Goal: Task Accomplishment & Management: Use online tool/utility

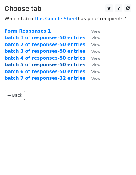
click at [36, 64] on strong "batch 5 of responses-50 entries" at bounding box center [44, 64] width 81 height 5
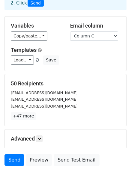
scroll to position [82, 0]
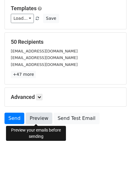
click at [36, 119] on link "Preview" at bounding box center [39, 118] width 26 height 11
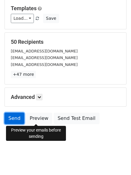
click at [15, 119] on link "Send" at bounding box center [14, 118] width 20 height 11
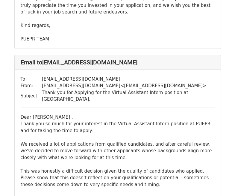
scroll to position [5231, 0]
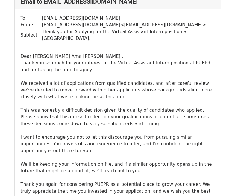
drag, startPoint x: 239, startPoint y: 10, endPoint x: 233, endPoint y: 91, distance: 81.8
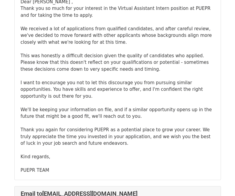
scroll to position [4308, 0]
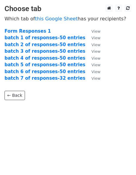
click at [24, 73] on strong "batch 6 of responses-50 entries" at bounding box center [44, 71] width 81 height 5
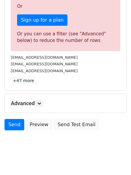
scroll to position [211, 0]
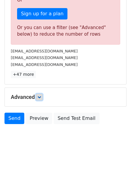
click at [40, 98] on icon at bounding box center [39, 97] width 4 height 4
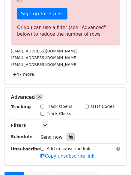
click at [69, 138] on icon at bounding box center [71, 137] width 4 height 4
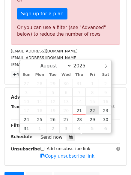
type input "[DATE] 12:00"
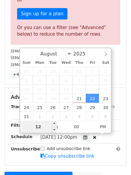
click at [40, 127] on input "12" at bounding box center [38, 127] width 37 height 12
type input "1"
type input "10"
type input "[DATE] 10:00"
click at [104, 127] on span "AM" at bounding box center [103, 127] width 16 height 12
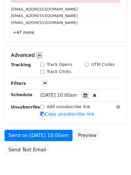
scroll to position [285, 0]
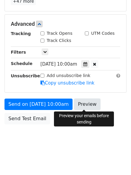
click at [81, 101] on link "Preview" at bounding box center [87, 104] width 26 height 11
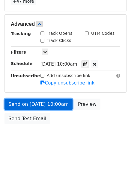
click at [25, 103] on link "Send on [DATE] 10:00am" at bounding box center [38, 104] width 68 height 11
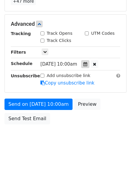
click at [87, 64] on icon at bounding box center [85, 64] width 4 height 4
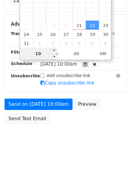
click at [42, 53] on input "10" at bounding box center [38, 54] width 37 height 12
type input "12"
type input "[DATE] 12:00"
click at [102, 56] on span "AM" at bounding box center [103, 54] width 16 height 12
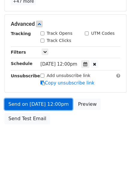
click at [52, 106] on link "Send on [DATE] 12:00pm" at bounding box center [38, 104] width 68 height 11
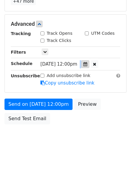
drag, startPoint x: 84, startPoint y: 66, endPoint x: 87, endPoint y: 65, distance: 3.5
click at [87, 65] on div "[DATE]-08-22 12:00" at bounding box center [75, 64] width 70 height 8
click at [87, 65] on icon at bounding box center [85, 64] width 4 height 4
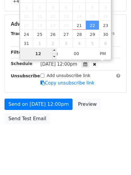
click at [48, 56] on input "12" at bounding box center [38, 54] width 37 height 12
type input "4"
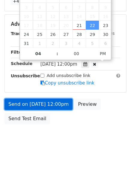
click at [50, 104] on link "Send on [DATE] 12:00pm" at bounding box center [38, 104] width 68 height 11
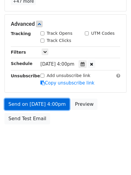
click at [34, 101] on link "Send on [DATE] 4:00pm" at bounding box center [36, 104] width 65 height 11
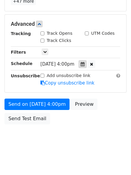
click at [83, 65] on div at bounding box center [83, 64] width 8 height 8
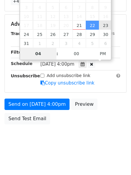
type input "[DATE] 16:00"
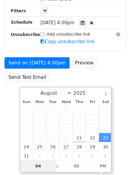
scroll to position [172, 0]
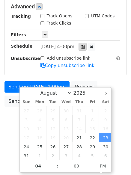
click at [85, 47] on div at bounding box center [83, 47] width 8 height 8
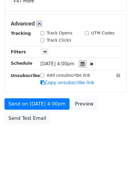
scroll to position [155, 0]
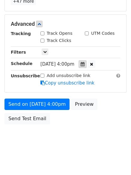
click at [85, 65] on icon at bounding box center [83, 64] width 4 height 4
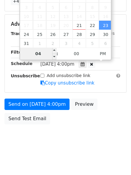
click at [43, 55] on input "04" at bounding box center [38, 54] width 37 height 12
type input "0"
type input "10"
type input "[DATE] 10:00"
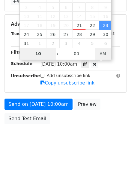
click at [101, 54] on span "AM" at bounding box center [103, 54] width 16 height 12
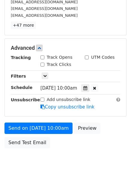
scroll to position [268, 0]
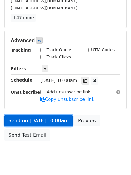
click at [54, 123] on link "Send on [DATE] 10:00am" at bounding box center [38, 120] width 68 height 11
